Goal: Navigation & Orientation: Understand site structure

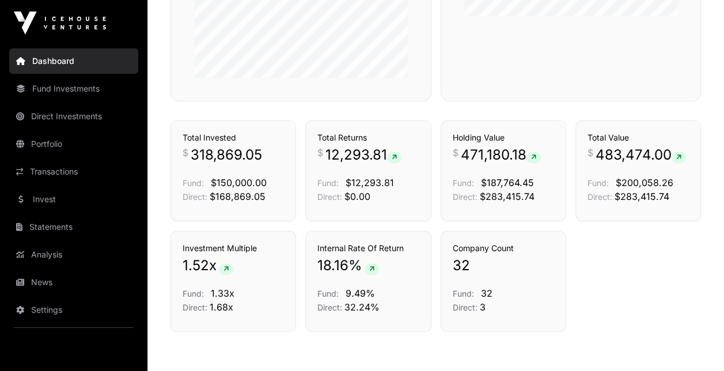
scroll to position [803, 0]
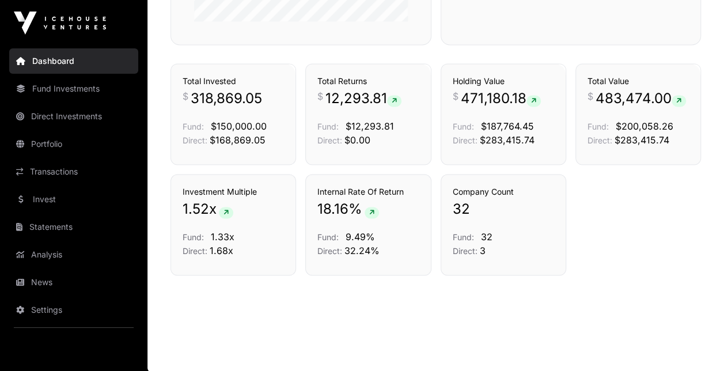
click at [55, 145] on link "Portfolio" at bounding box center [73, 143] width 129 height 25
click at [60, 142] on link "Portfolio" at bounding box center [73, 143] width 129 height 25
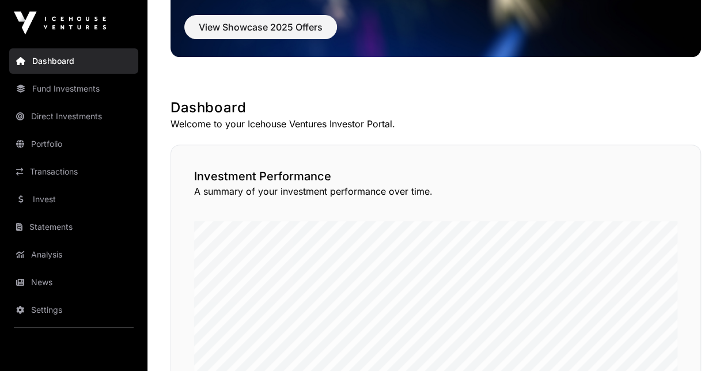
scroll to position [54, 0]
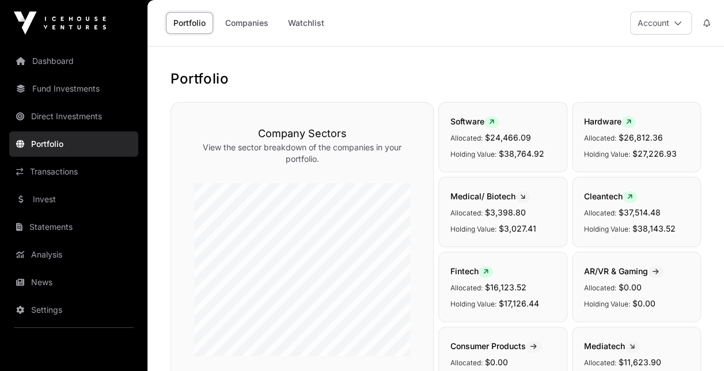
click at [52, 281] on link "News" at bounding box center [73, 282] width 129 height 25
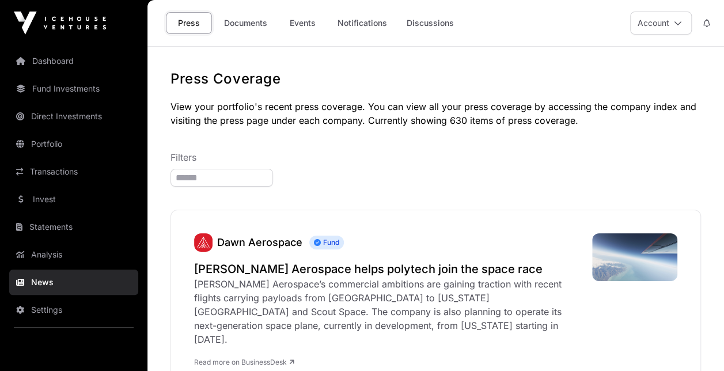
click at [56, 59] on link "Dashboard" at bounding box center [73, 60] width 129 height 25
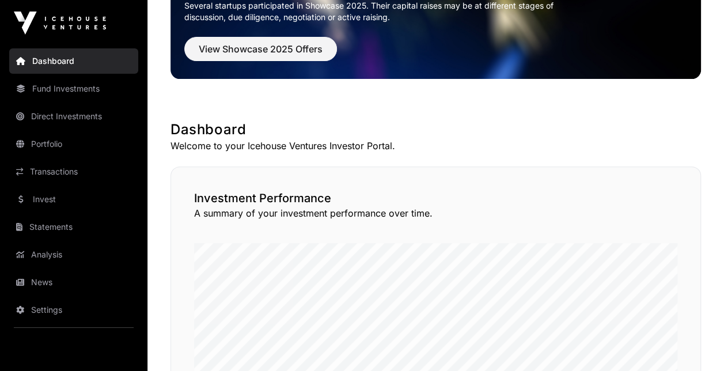
scroll to position [403, 0]
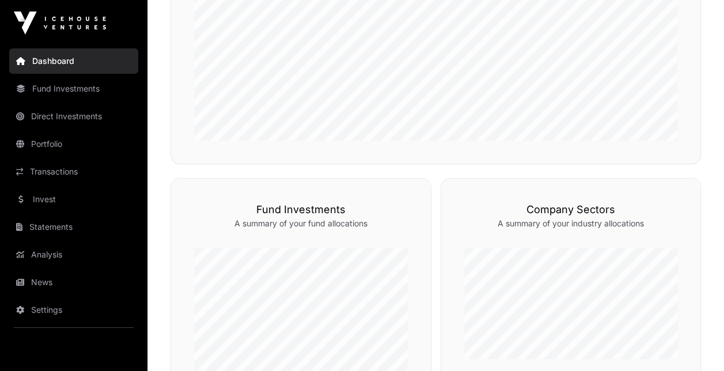
click at [58, 256] on link "Analysis" at bounding box center [73, 254] width 129 height 25
